Goal: Transaction & Acquisition: Purchase product/service

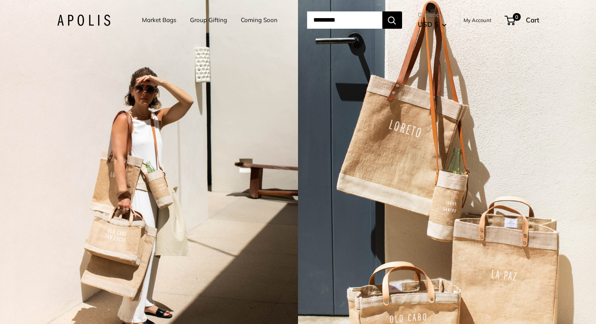
click at [165, 22] on link "Market Bags" at bounding box center [159, 20] width 34 height 11
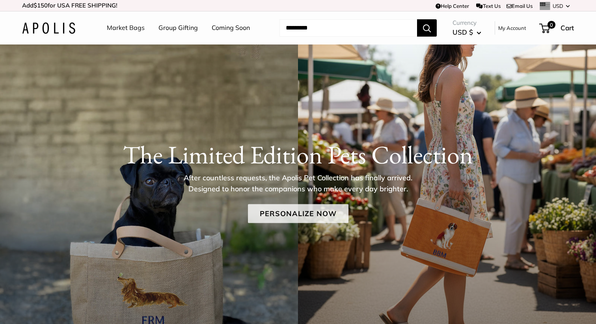
click at [274, 218] on link "Personalize Now" at bounding box center [298, 213] width 100 height 19
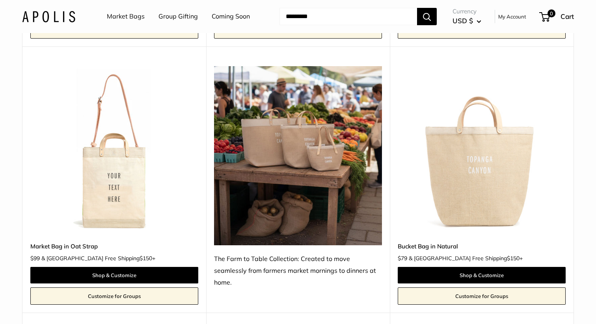
scroll to position [2622, 0]
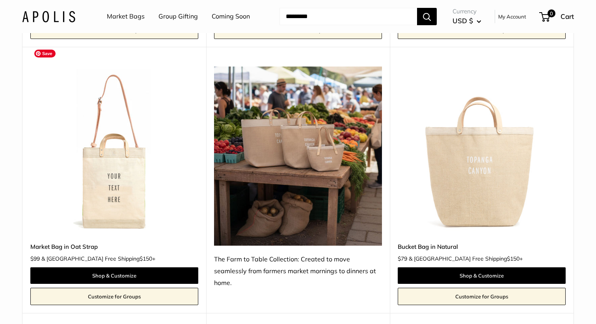
click at [0, 0] on img at bounding box center [0, 0] width 0 height 0
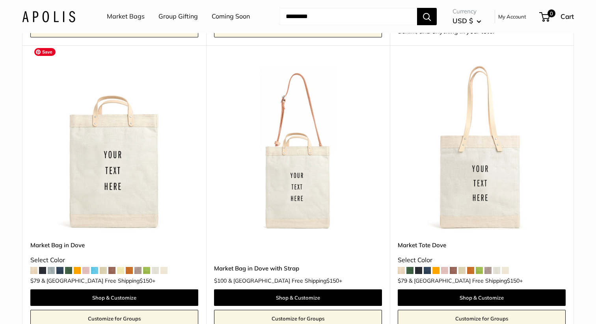
scroll to position [4007, 0]
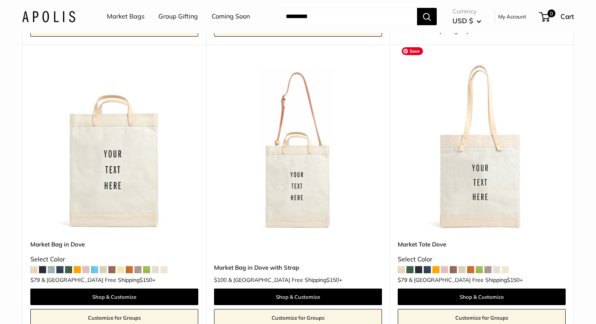
click at [0, 0] on img at bounding box center [0, 0] width 0 height 0
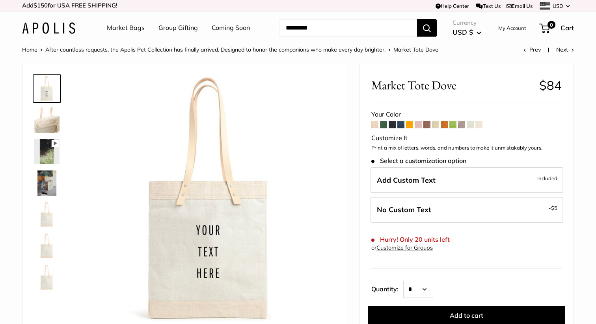
click at [400, 128] on span at bounding box center [400, 124] width 7 height 7
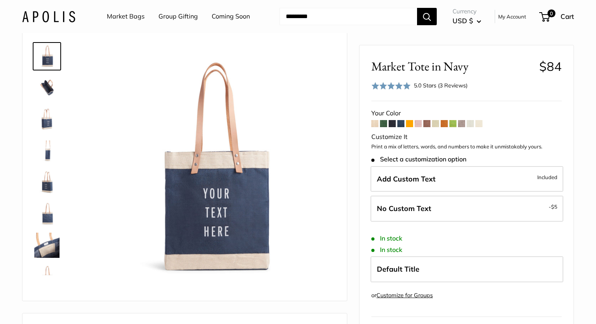
scroll to position [33, 0]
click at [461, 122] on span at bounding box center [461, 123] width 7 height 7
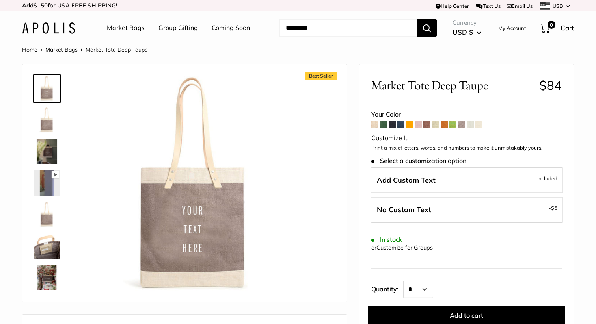
click at [374, 127] on span at bounding box center [374, 124] width 7 height 7
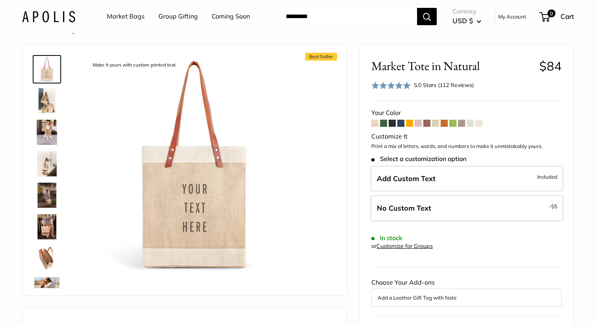
scroll to position [20, 0]
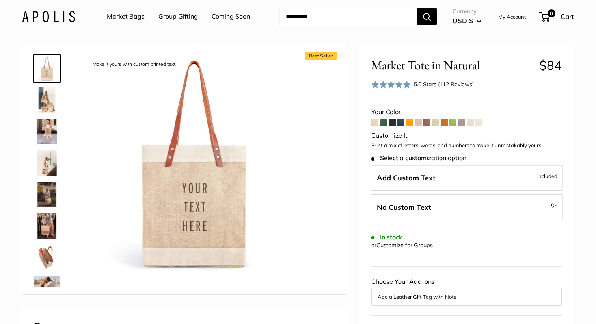
click at [50, 130] on img at bounding box center [46, 131] width 25 height 25
